Goal: Task Accomplishment & Management: Manage account settings

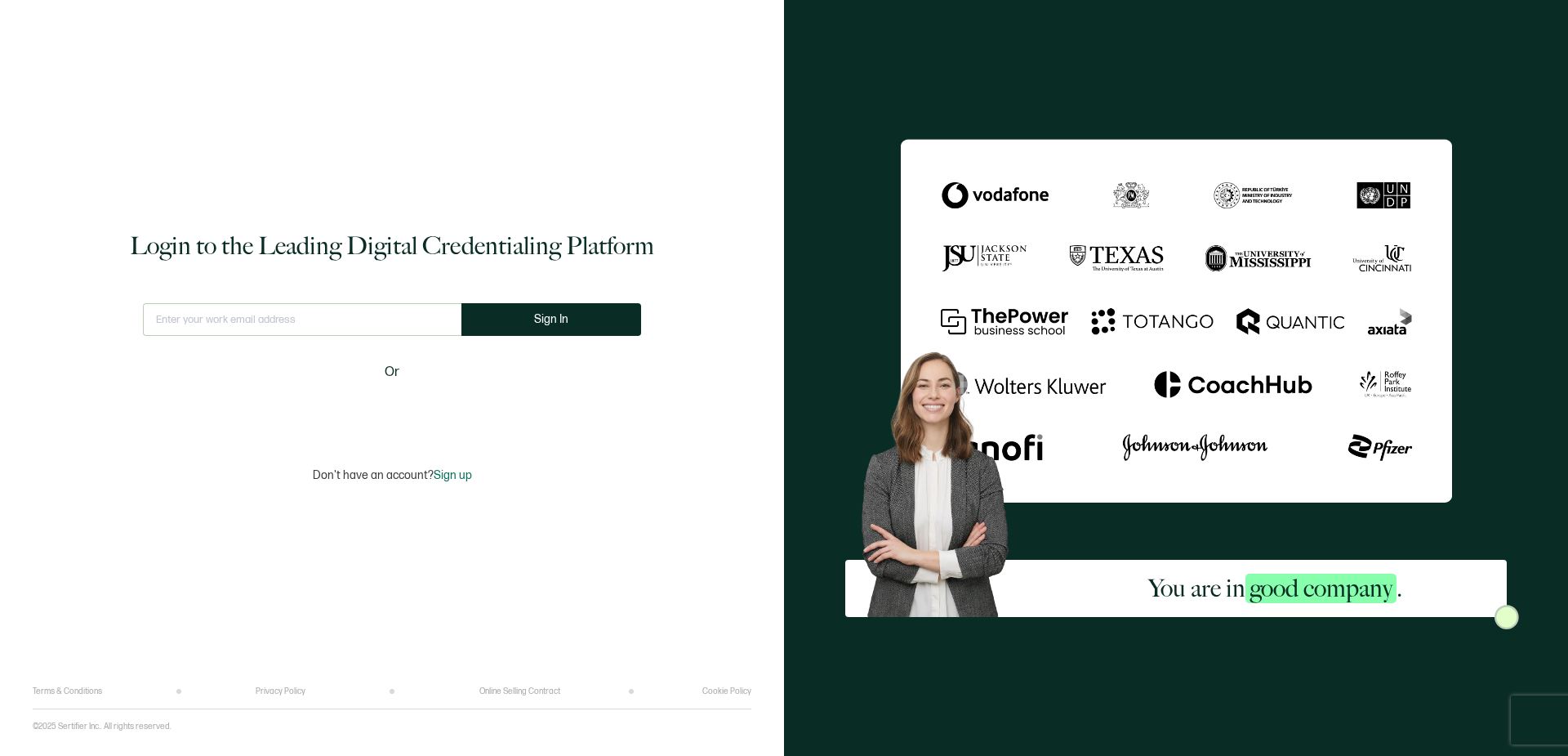
click at [369, 316] on input "text" at bounding box center [301, 319] width 318 height 32
type input "[PERSON_NAME][EMAIL_ADDRESS][DOMAIN_NAME]"
click at [505, 331] on button "Sign In" at bounding box center [551, 319] width 180 height 32
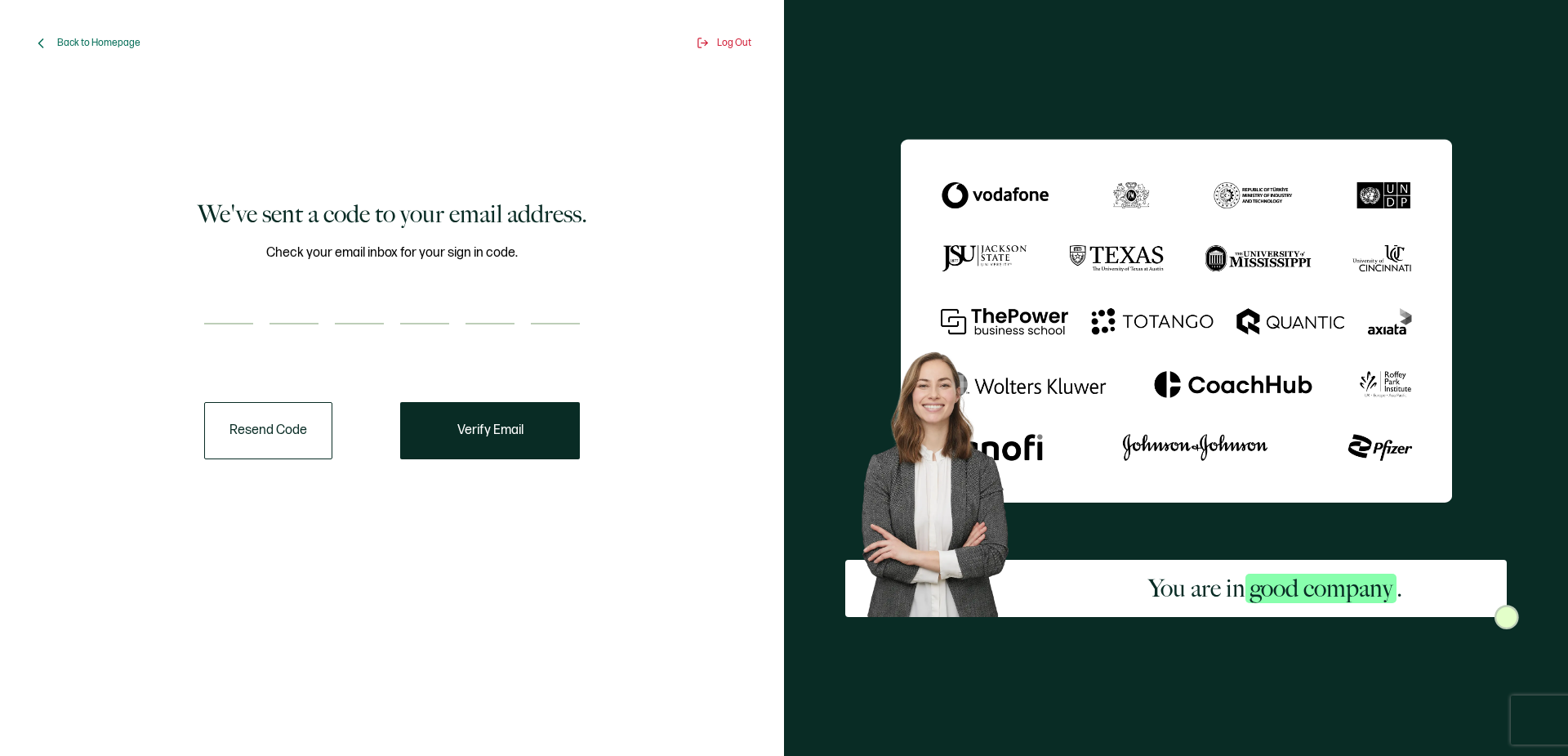
click at [229, 317] on input "number" at bounding box center [229, 307] width 49 height 32
type input "2"
type input "4"
type input "7"
type input "1"
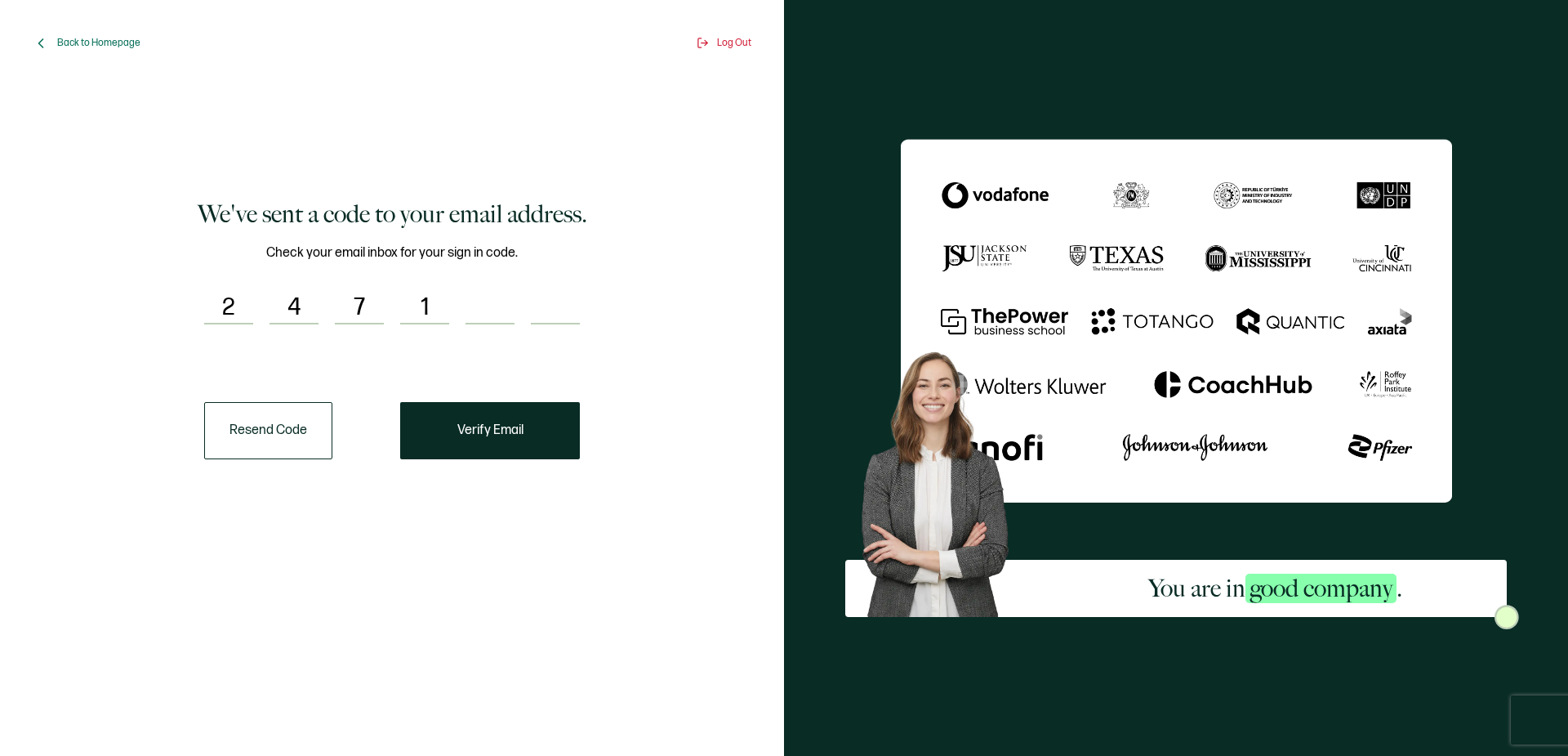
type input "4"
type input "5"
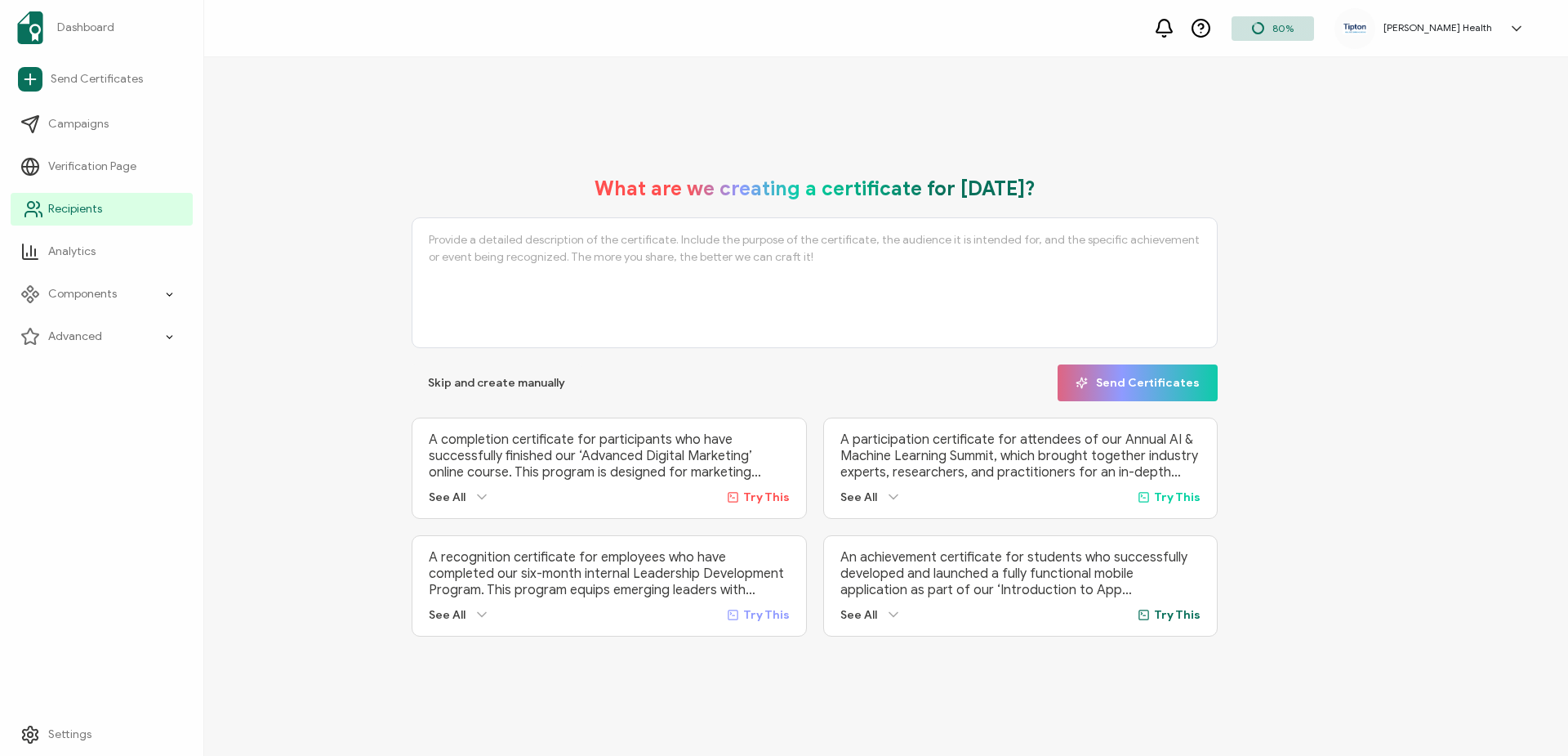
click at [95, 212] on span "Recipients" at bounding box center [74, 209] width 54 height 17
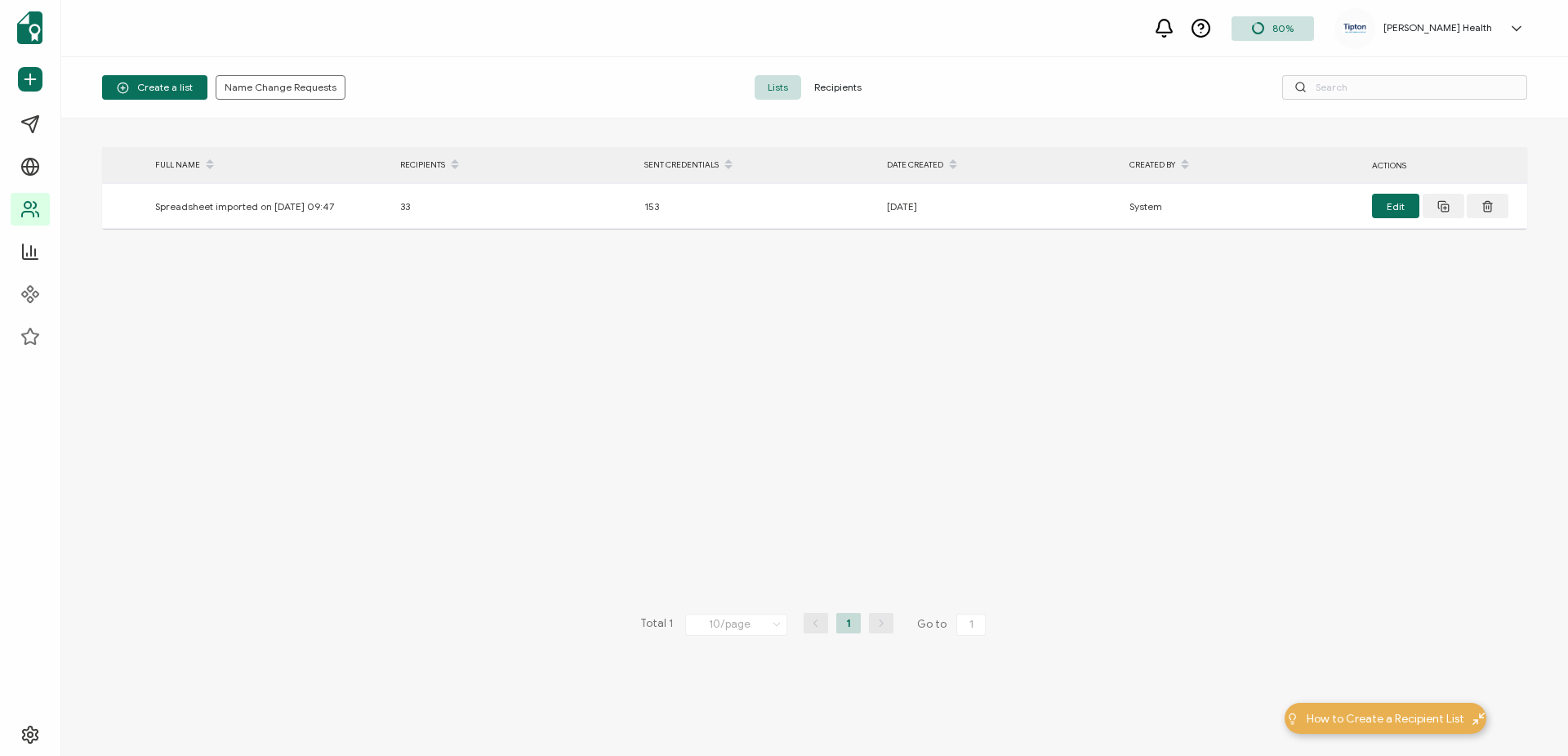
click at [843, 82] on span "Recipients" at bounding box center [837, 87] width 73 height 24
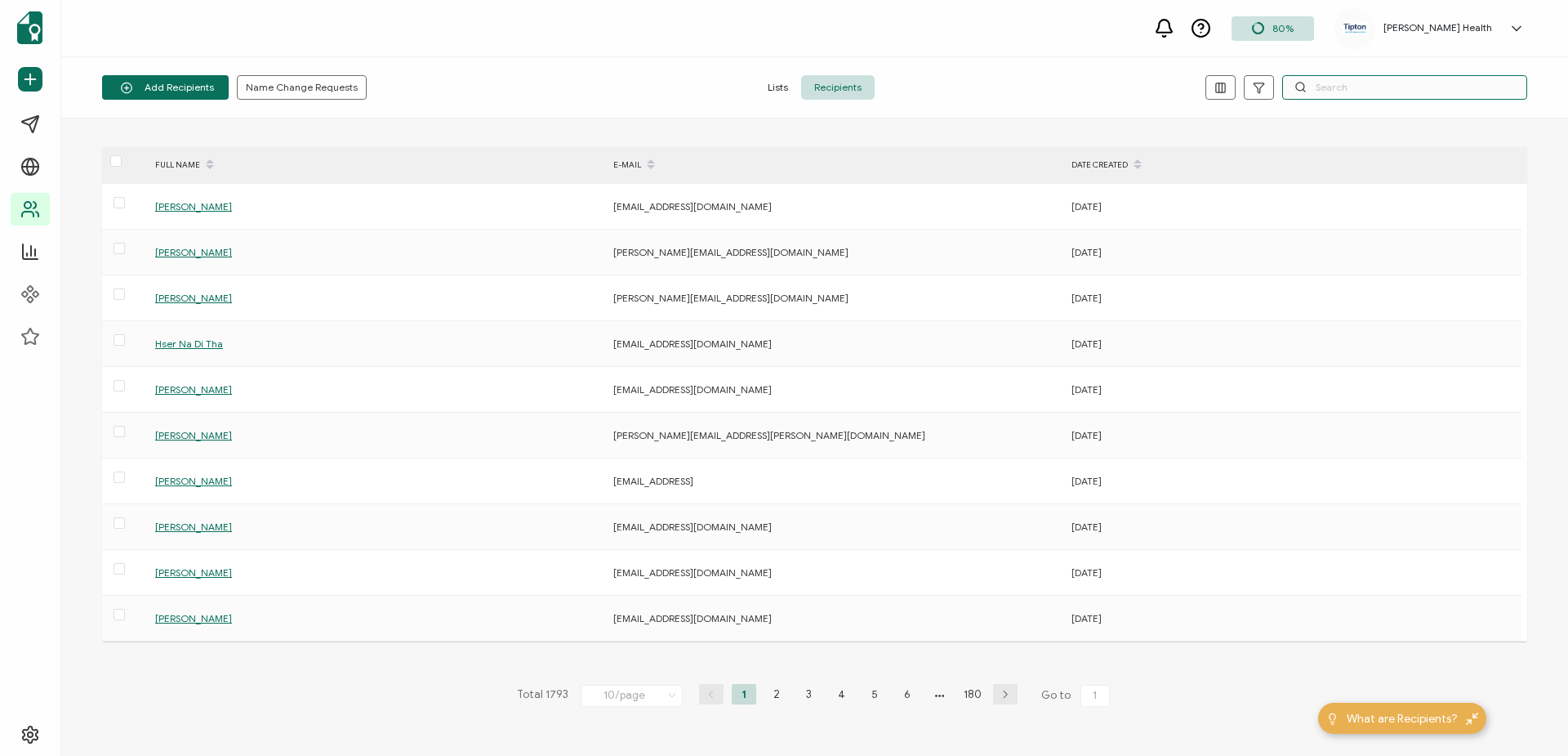
click at [1347, 87] on input "text" at bounding box center [1405, 87] width 245 height 24
paste input "[EMAIL_ADDRESS][DOMAIN_NAME]"
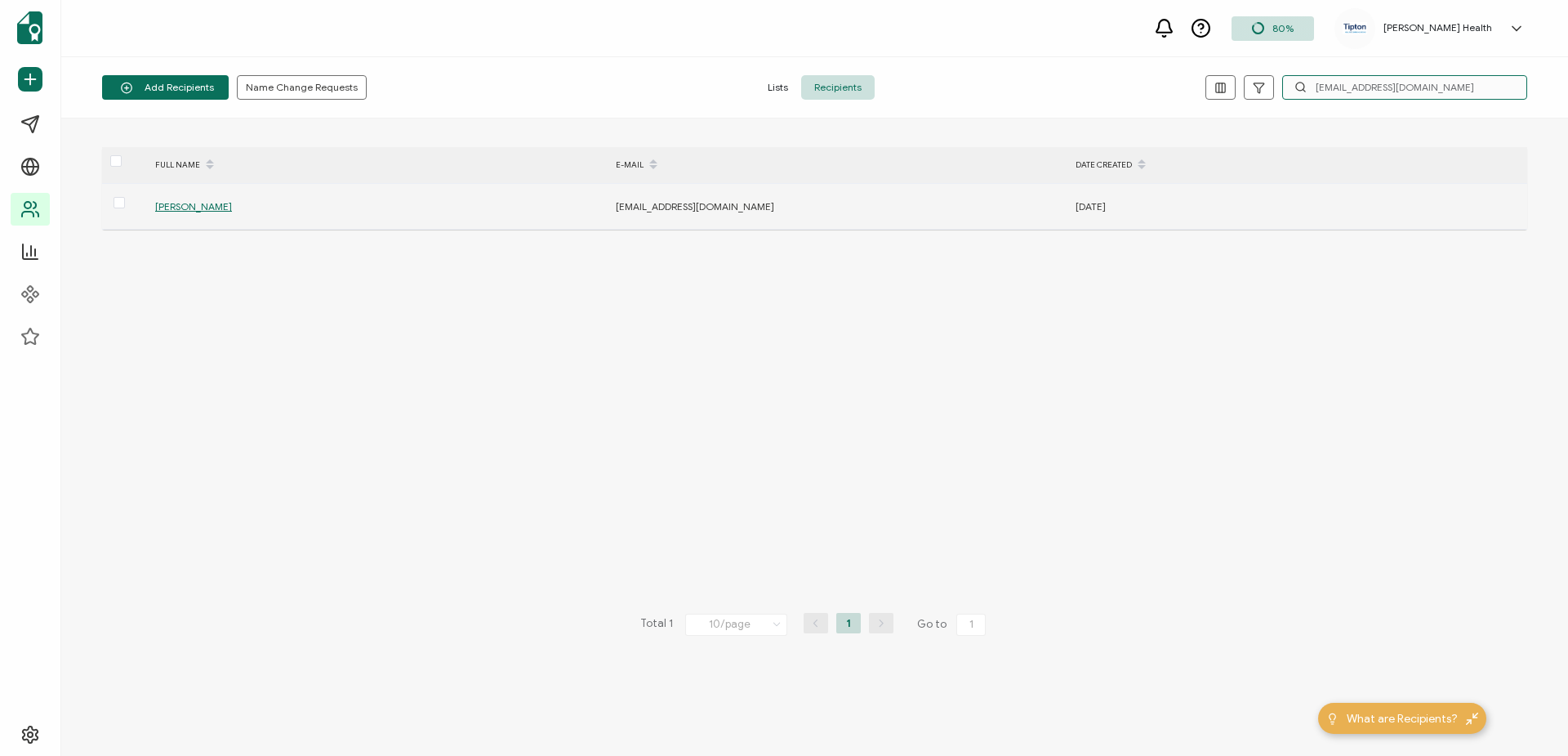
type input "[EMAIL_ADDRESS][DOMAIN_NAME]"
click at [173, 202] on span "[PERSON_NAME]" at bounding box center [194, 206] width 76 height 13
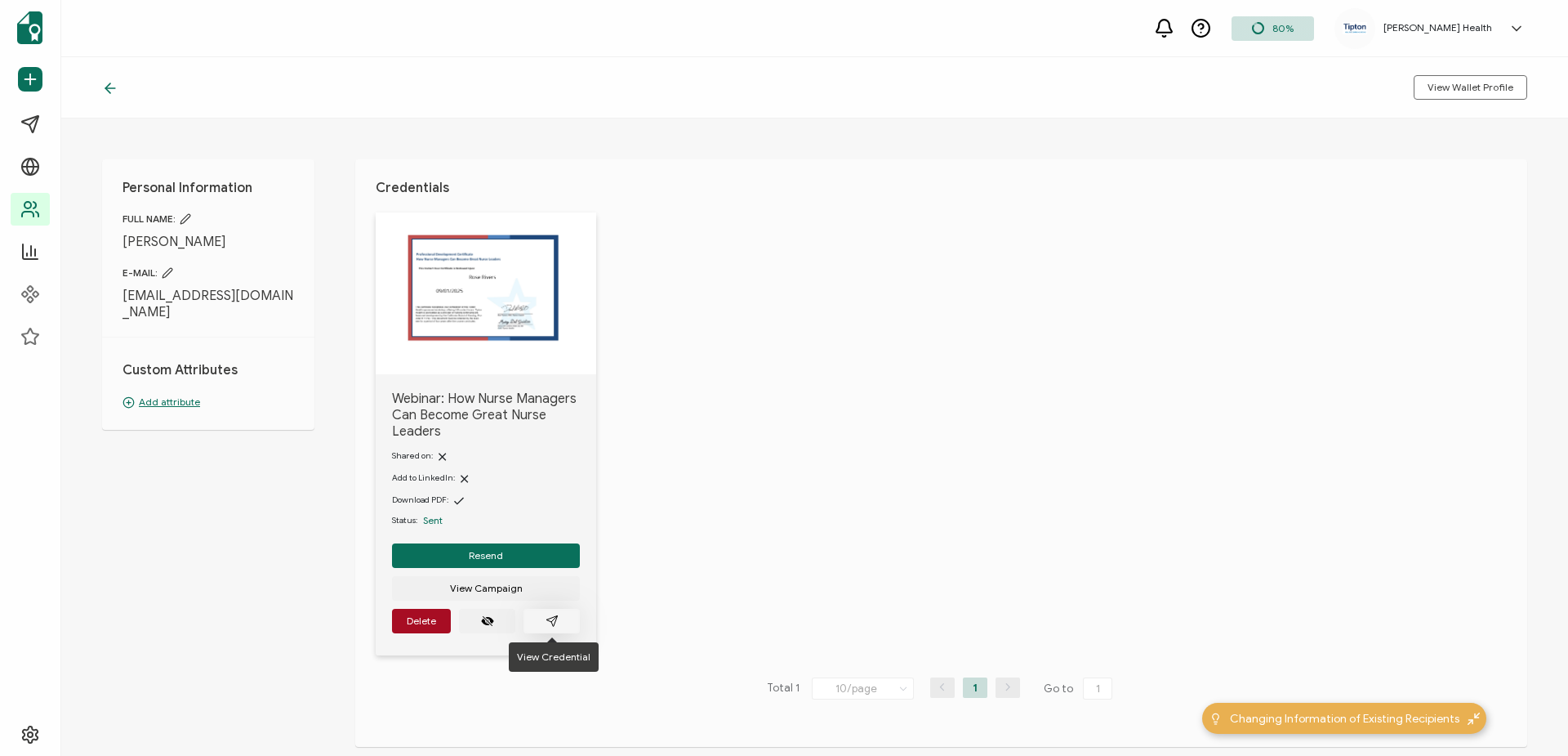
click at [561, 619] on button "button" at bounding box center [552, 621] width 57 height 24
click at [1516, 23] on icon at bounding box center [1516, 28] width 17 height 17
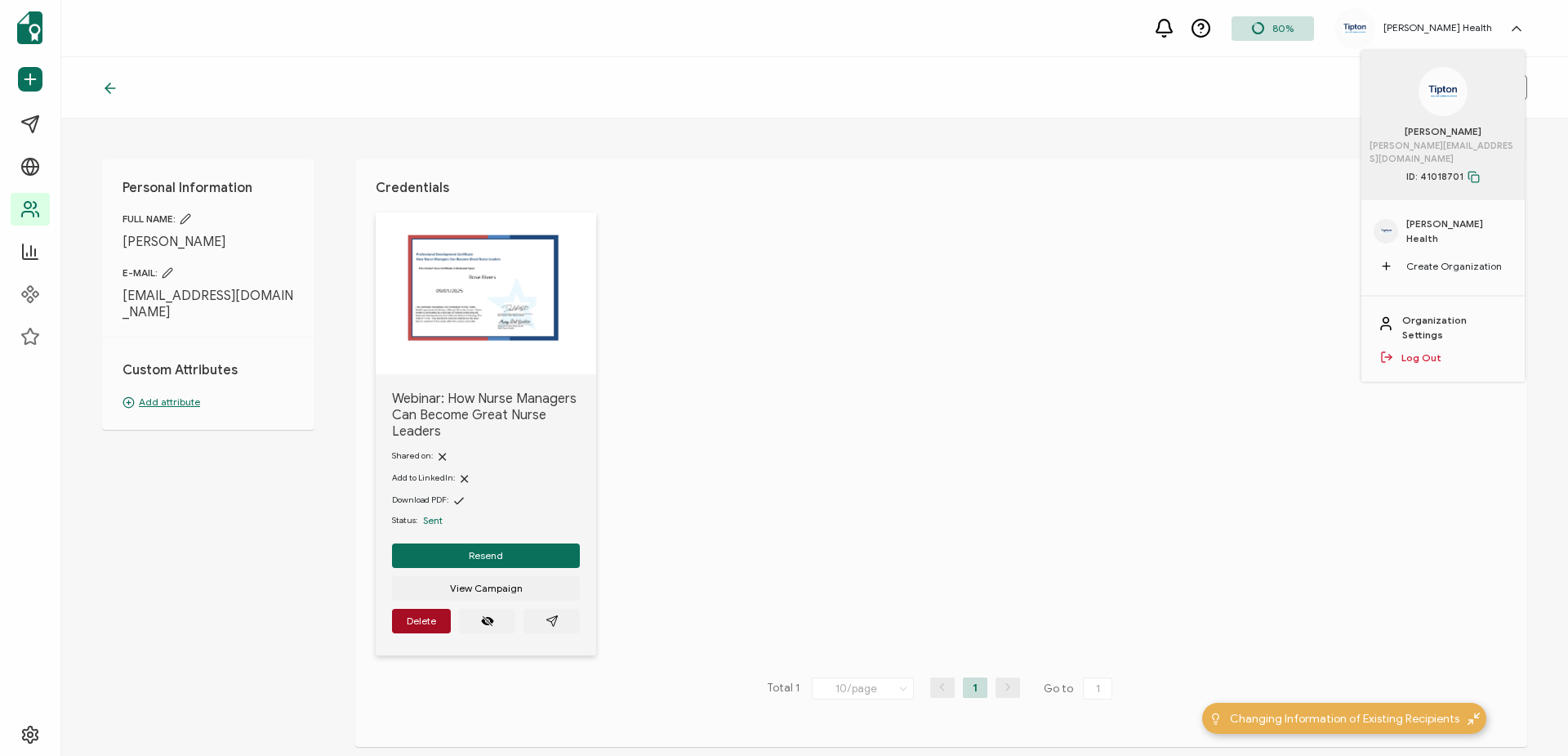
click at [1423, 351] on link "Log Out" at bounding box center [1421, 357] width 40 height 15
